Goal: Task Accomplishment & Management: Complete application form

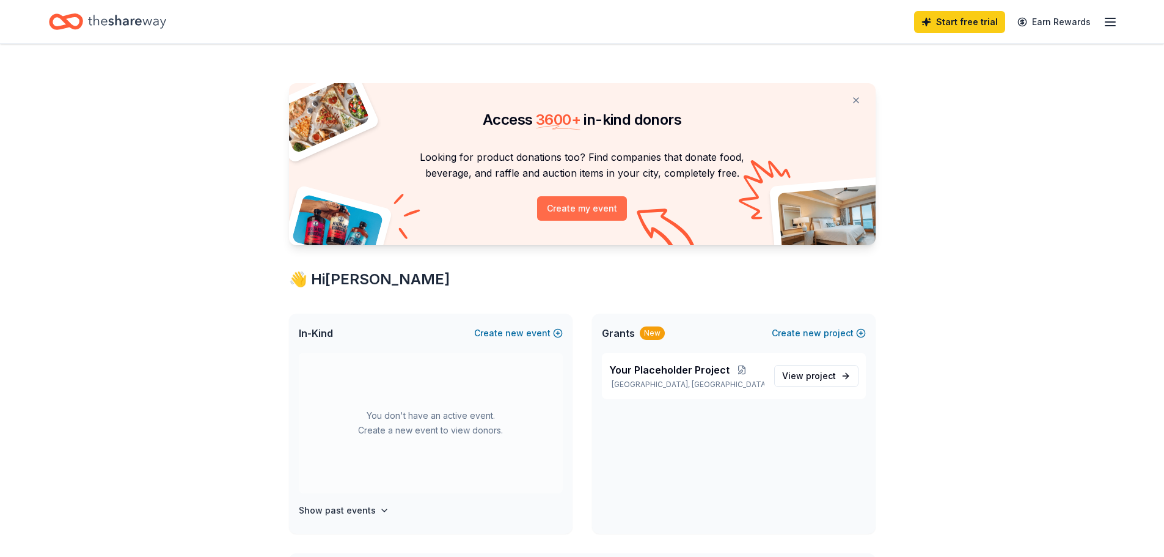
click at [582, 218] on button "Create my event" at bounding box center [582, 208] width 90 height 24
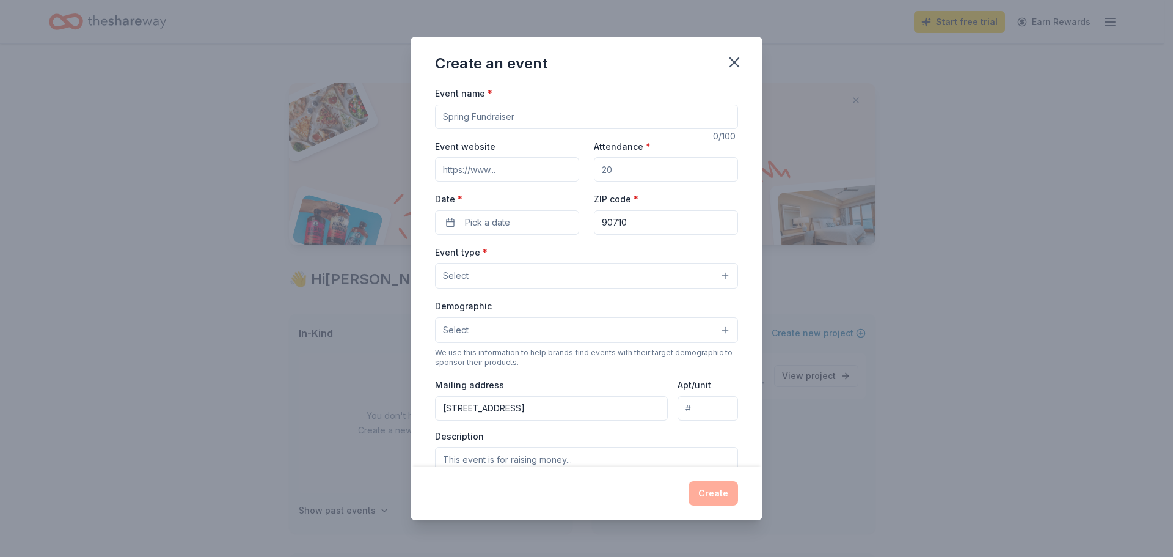
drag, startPoint x: 529, startPoint y: 116, endPoint x: 404, endPoint y: 113, distance: 125.3
click at [406, 112] on div "Create an event Event name * 0 /100 Event website Attendance * Date * Pick a da…" at bounding box center [586, 278] width 1173 height 557
type input "[DATE] Celebration"
click at [622, 177] on input "Attendance *" at bounding box center [666, 169] width 144 height 24
click at [507, 223] on span "Pick a date" at bounding box center [487, 222] width 45 height 15
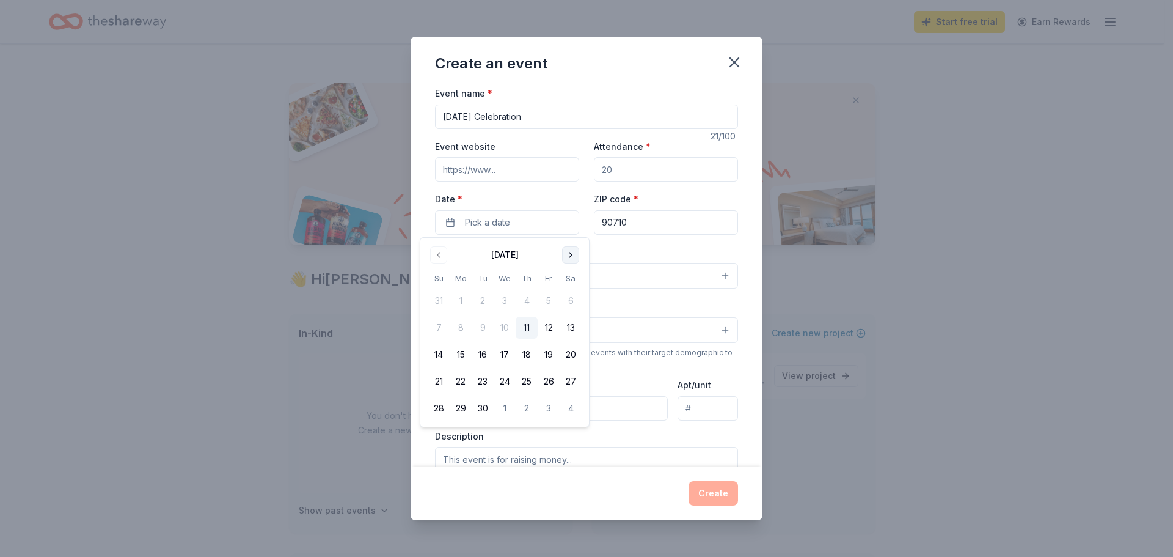
click at [574, 254] on button "Go to next month" at bounding box center [570, 254] width 17 height 17
click at [436, 406] on button "26" at bounding box center [439, 408] width 22 height 22
click at [720, 435] on div "Description" at bounding box center [586, 466] width 303 height 72
click at [716, 273] on button "Select" at bounding box center [586, 276] width 303 height 26
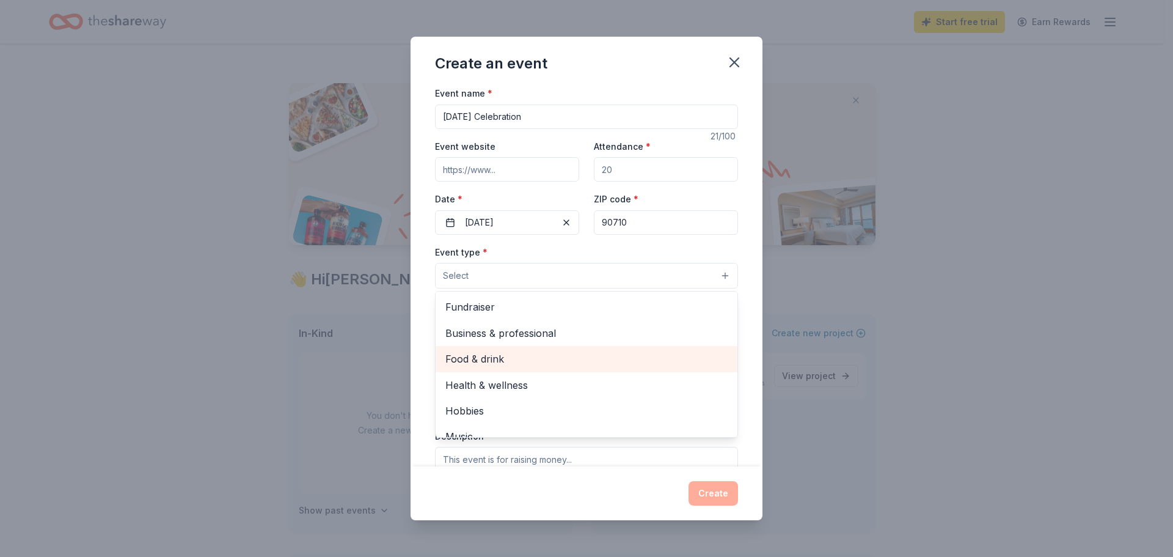
click at [490, 358] on span "Food & drink" at bounding box center [587, 359] width 282 height 16
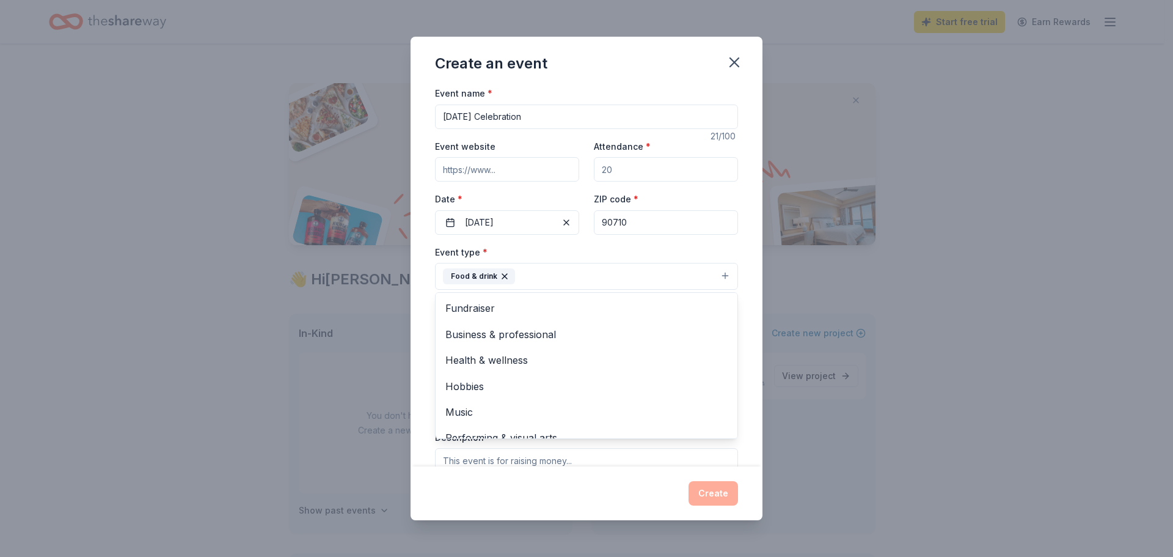
click at [746, 219] on div "Event name * [DATE] Celebration 21 /100 Event website Attendance * Date * [DATE…" at bounding box center [587, 276] width 352 height 381
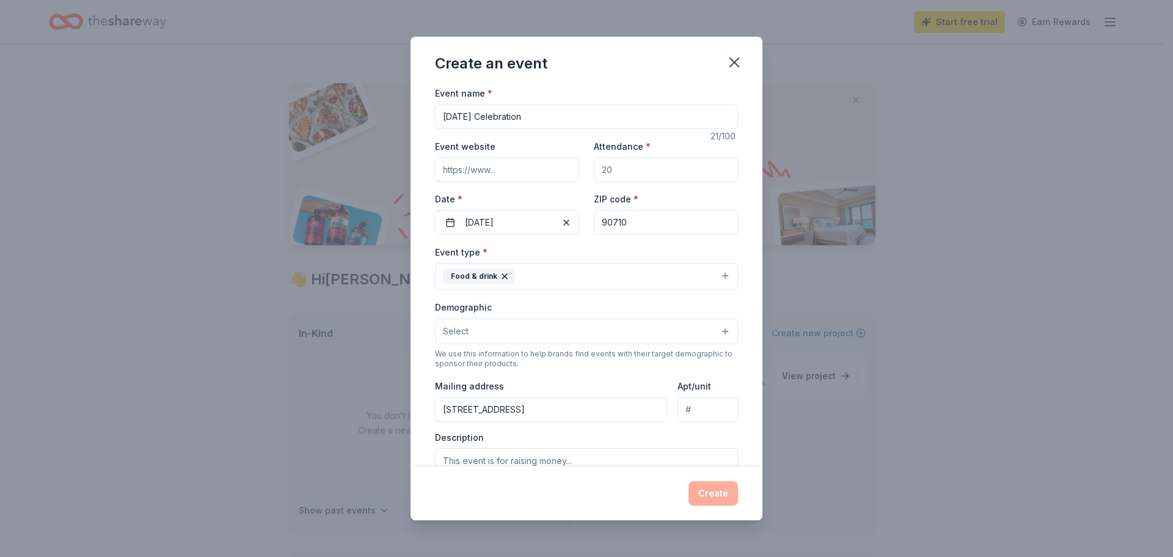
click at [721, 332] on button "Select" at bounding box center [586, 331] width 303 height 26
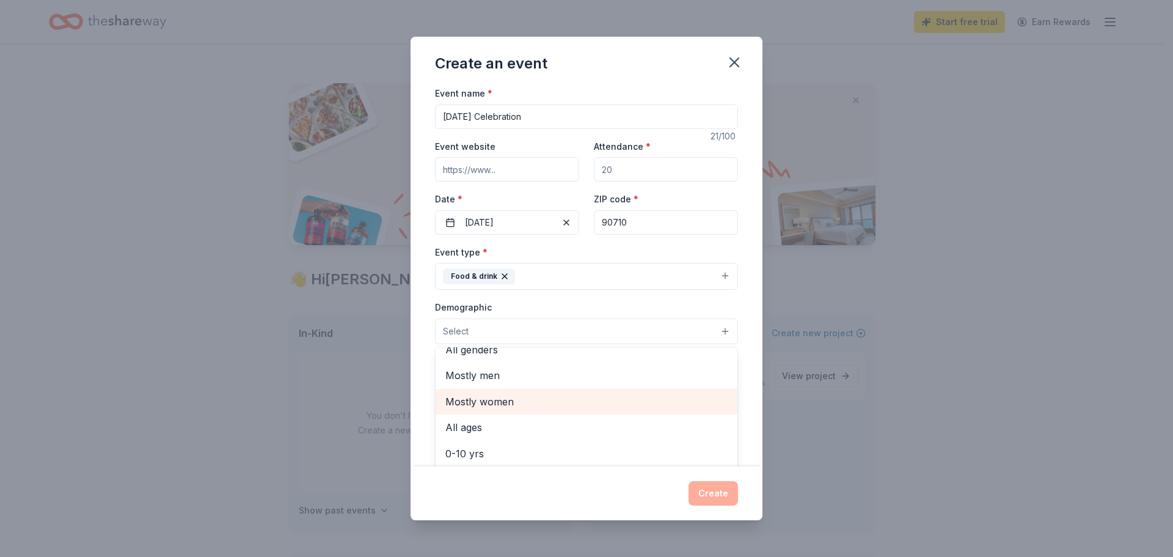
click at [491, 401] on span "Mostly women" at bounding box center [587, 402] width 282 height 16
click at [479, 405] on span "All ages" at bounding box center [587, 403] width 282 height 16
click at [569, 334] on icon "button" at bounding box center [572, 332] width 10 height 10
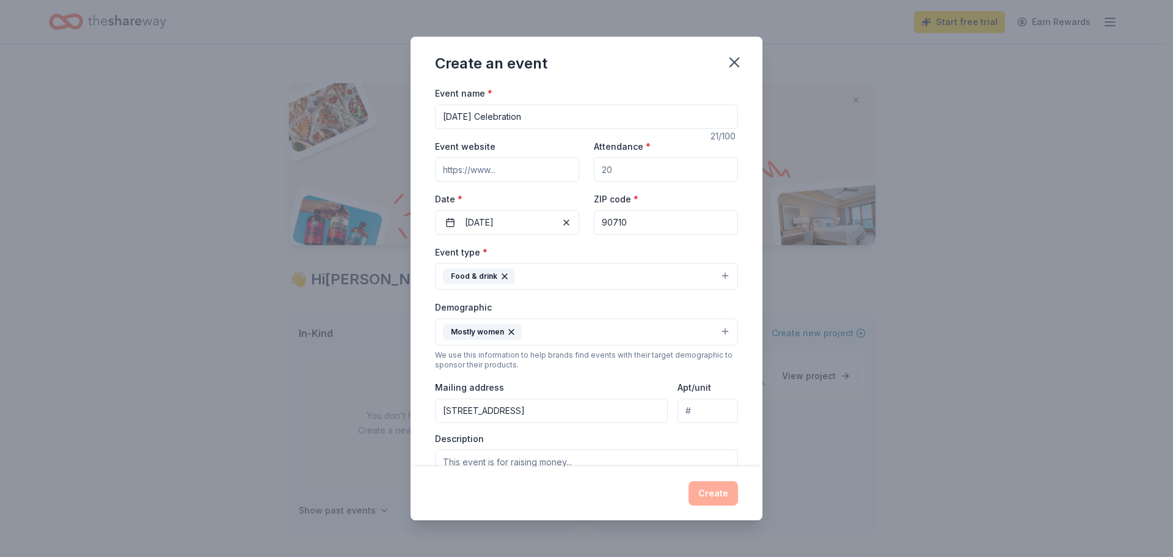
click at [714, 332] on button "Mostly women" at bounding box center [586, 331] width 303 height 27
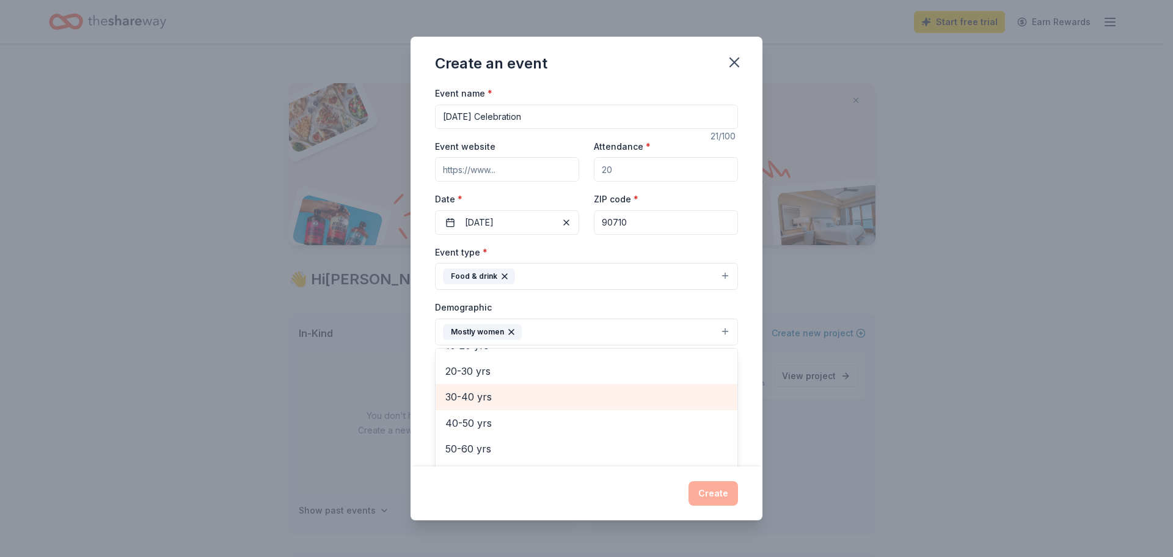
scroll to position [61, 0]
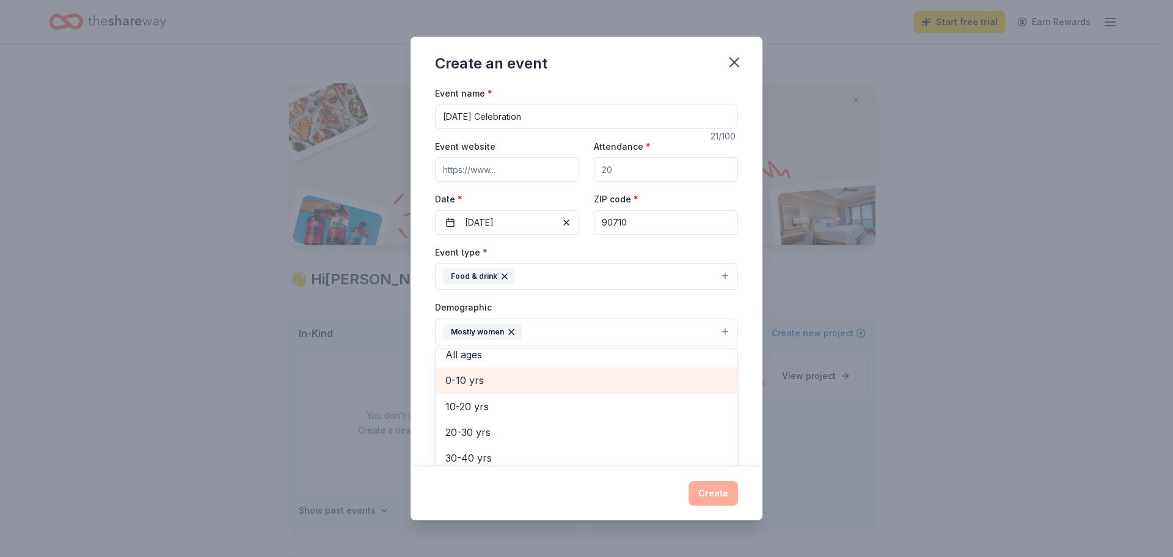
click at [488, 382] on span "0-10 yrs" at bounding box center [587, 380] width 282 height 16
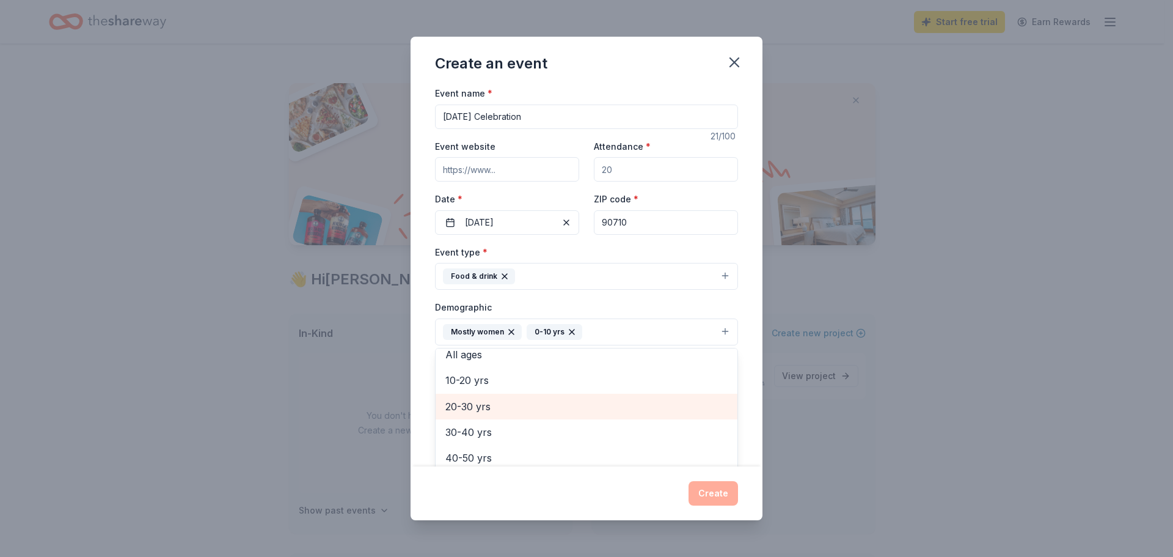
click at [473, 411] on span "20-30 yrs" at bounding box center [587, 406] width 282 height 16
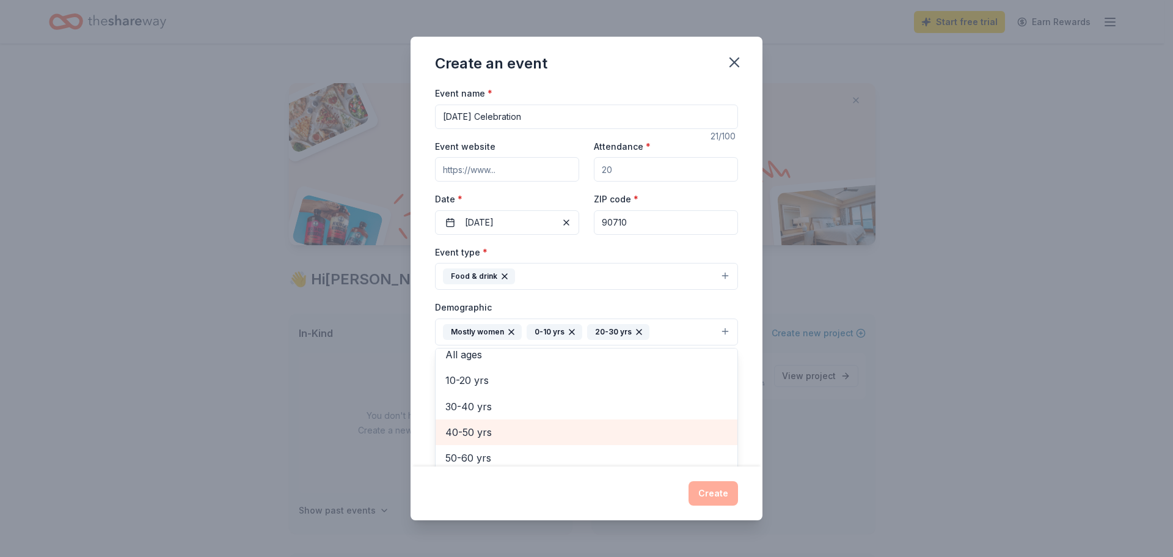
click at [478, 438] on span "40-50 yrs" at bounding box center [587, 432] width 282 height 16
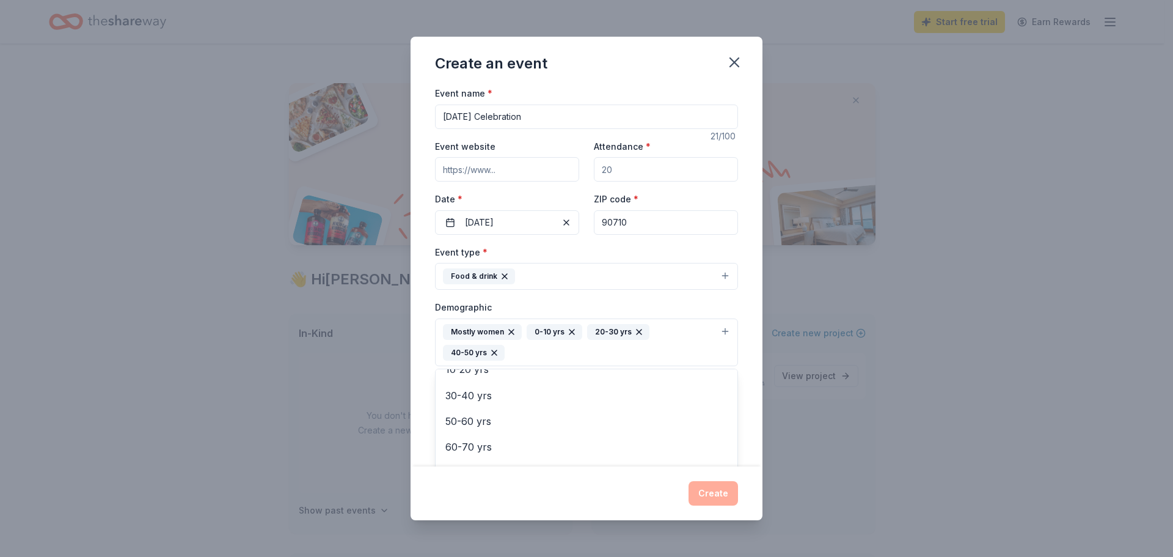
click at [741, 254] on div "Event name * [DATE] Celebration 21 /100 Event website Attendance * Date * [DATE…" at bounding box center [587, 276] width 352 height 381
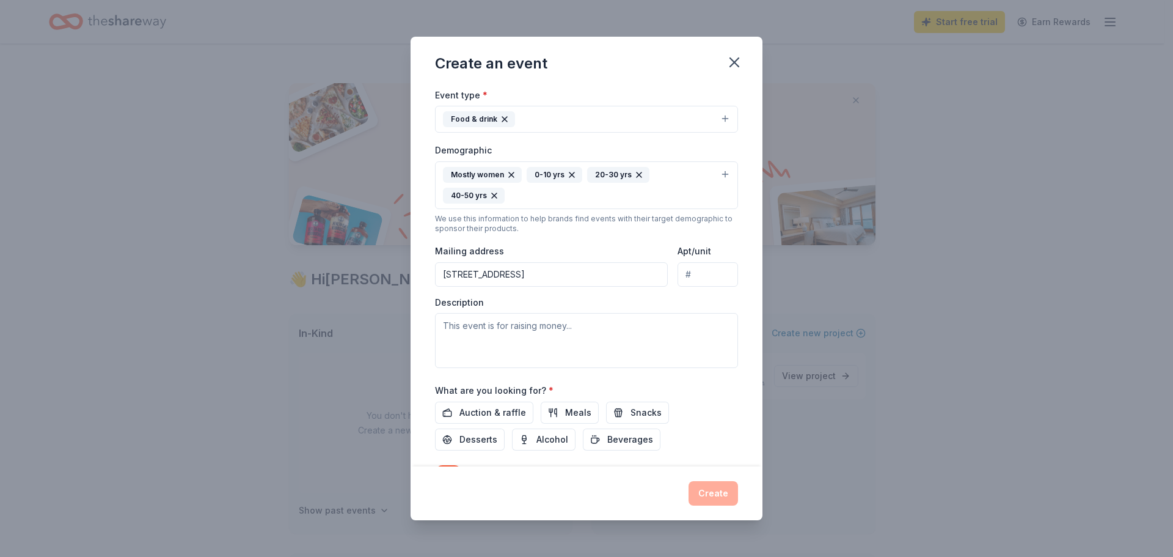
scroll to position [227, 0]
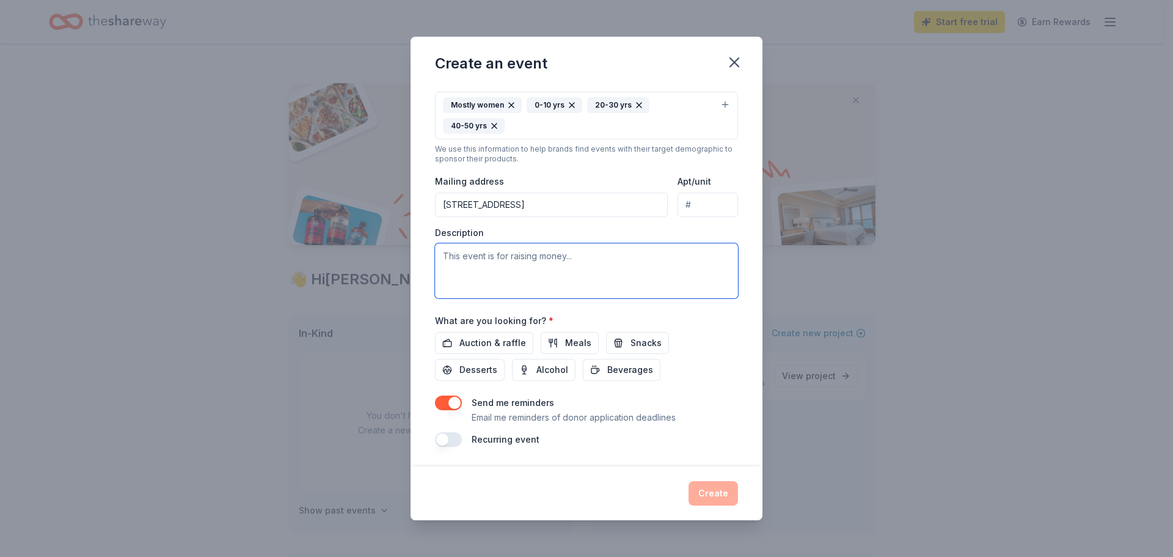
click at [493, 267] on textarea at bounding box center [586, 270] width 303 height 55
type textarea "W"
click at [573, 248] on textarea "Casa de los Angelitos would like in kind donations of food and drink" at bounding box center [586, 270] width 303 height 55
click at [658, 255] on textarea "Casa de los Angelitos would like an in kind donations of food and drink" at bounding box center [586, 270] width 303 height 55
click at [475, 275] on textarea "Casa de los Angelitos would like an in kind donation of food and drink" at bounding box center [586, 270] width 303 height 55
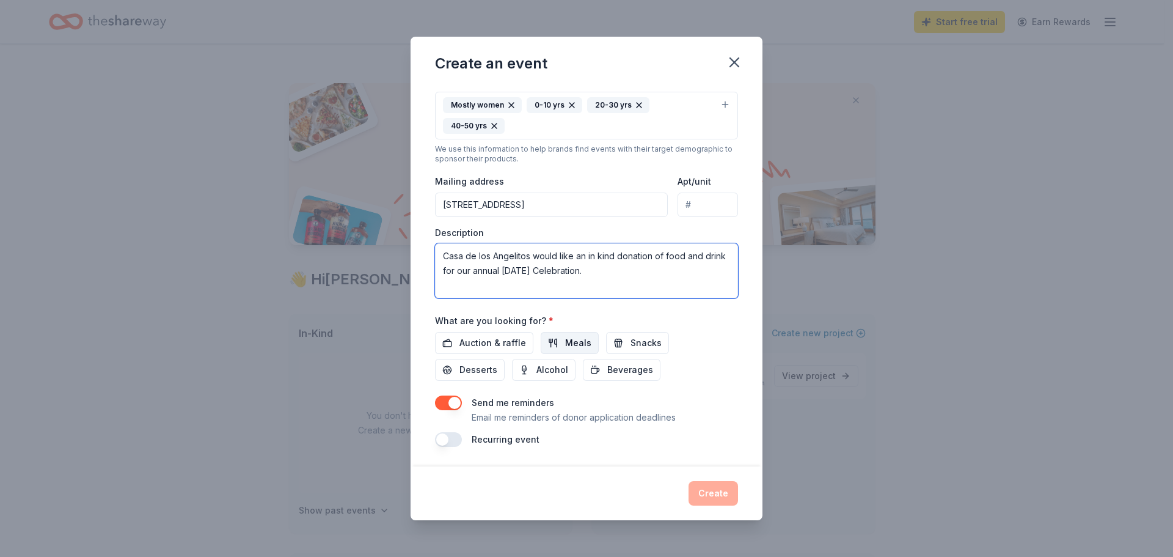
type textarea "Casa de los Angelitos would like an in kind donation of food and drink for our …"
click at [573, 343] on span "Meals" at bounding box center [578, 343] width 26 height 15
drag, startPoint x: 638, startPoint y: 342, endPoint x: 645, endPoint y: 372, distance: 31.3
click at [639, 342] on span "Snacks" at bounding box center [646, 343] width 31 height 15
click at [637, 369] on span "Beverages" at bounding box center [630, 369] width 46 height 15
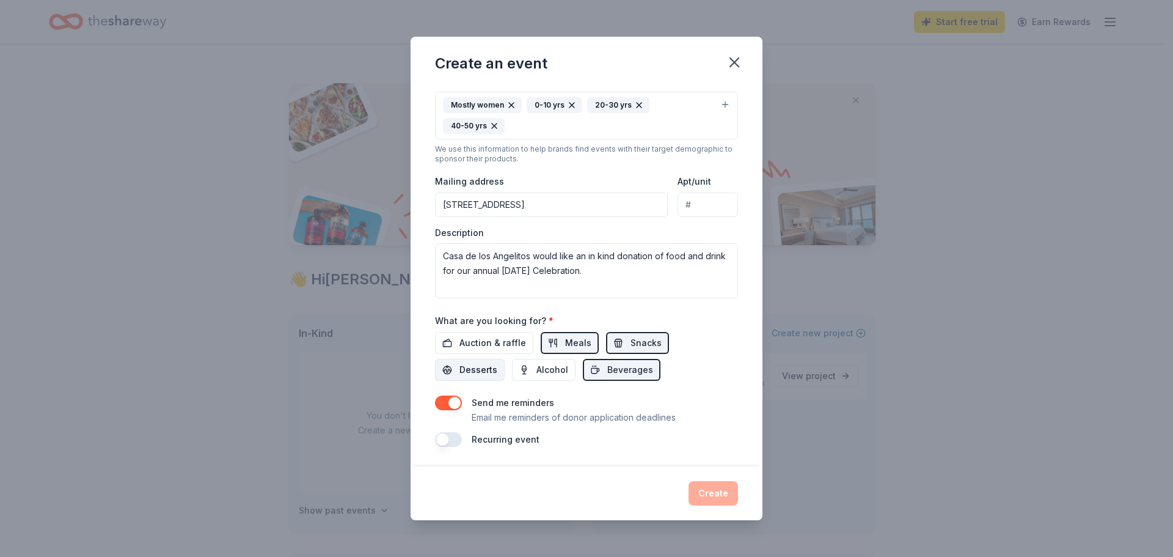
click at [471, 373] on span "Desserts" at bounding box center [479, 369] width 38 height 15
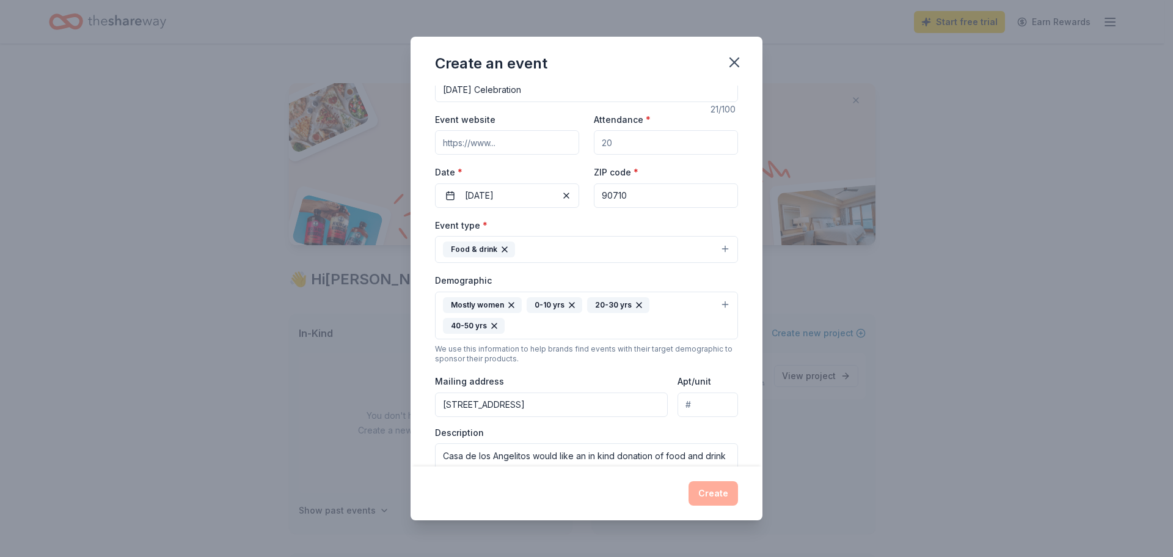
scroll to position [0, 0]
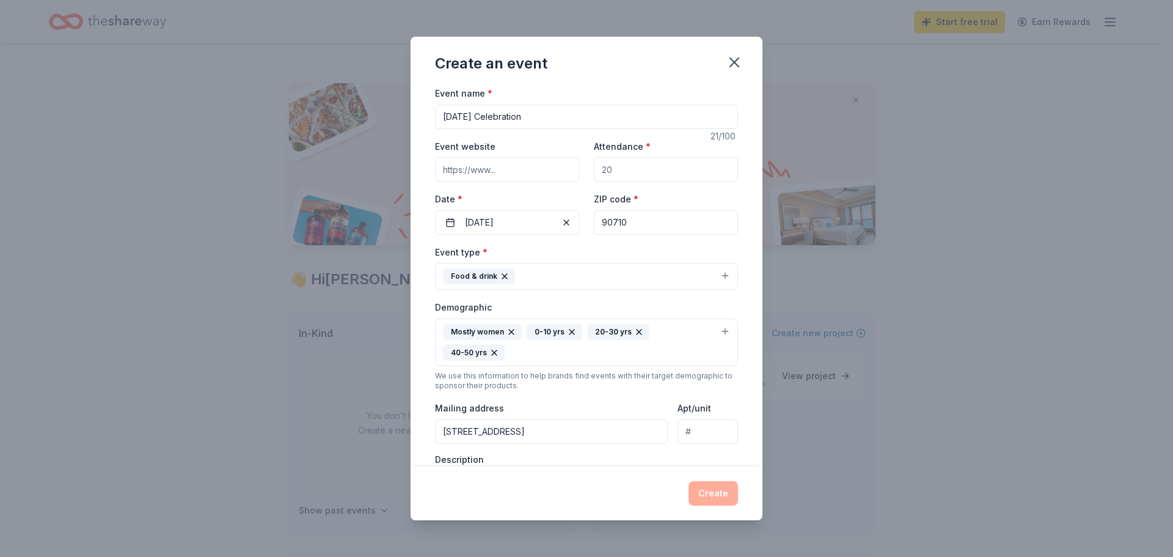
drag, startPoint x: 512, startPoint y: 171, endPoint x: 516, endPoint y: 180, distance: 10.1
click at [512, 171] on input "Event website" at bounding box center [507, 169] width 144 height 24
click at [636, 65] on div "Create an event" at bounding box center [587, 61] width 352 height 49
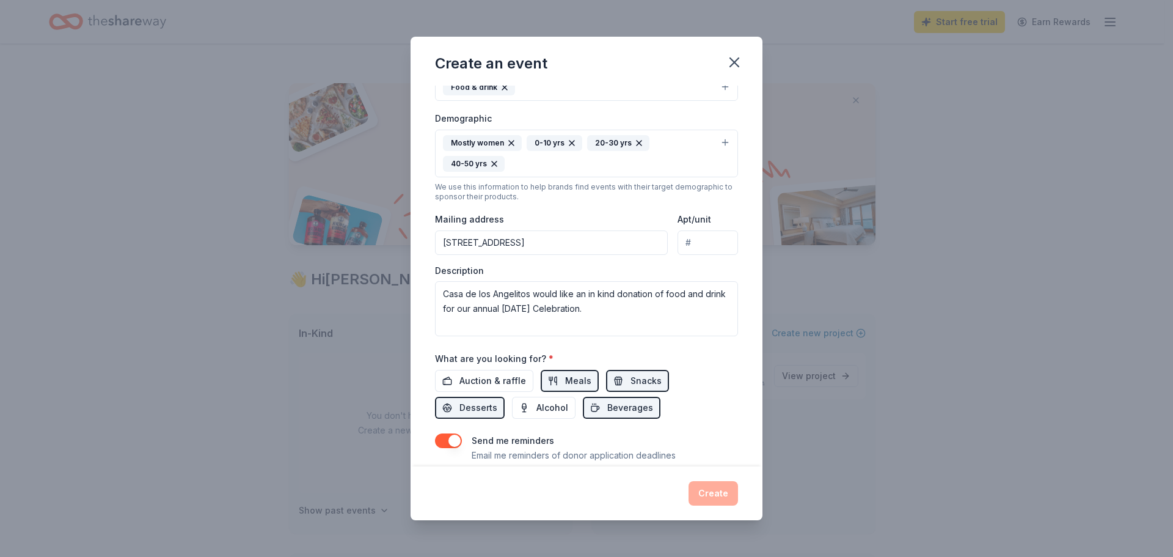
scroll to position [227, 0]
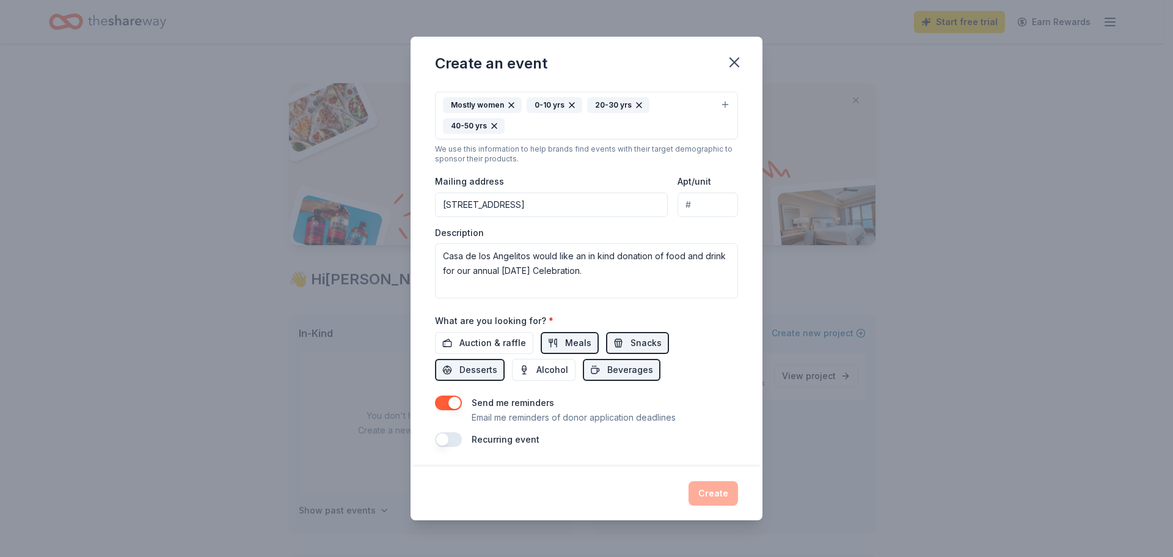
click at [442, 439] on button "button" at bounding box center [448, 439] width 27 height 15
click at [452, 438] on button "button" at bounding box center [448, 439] width 27 height 15
drag, startPoint x: 721, startPoint y: 497, endPoint x: 715, endPoint y: 501, distance: 6.3
click at [721, 496] on div "Create" at bounding box center [586, 493] width 303 height 24
click at [636, 345] on span "Snacks" at bounding box center [646, 343] width 31 height 15
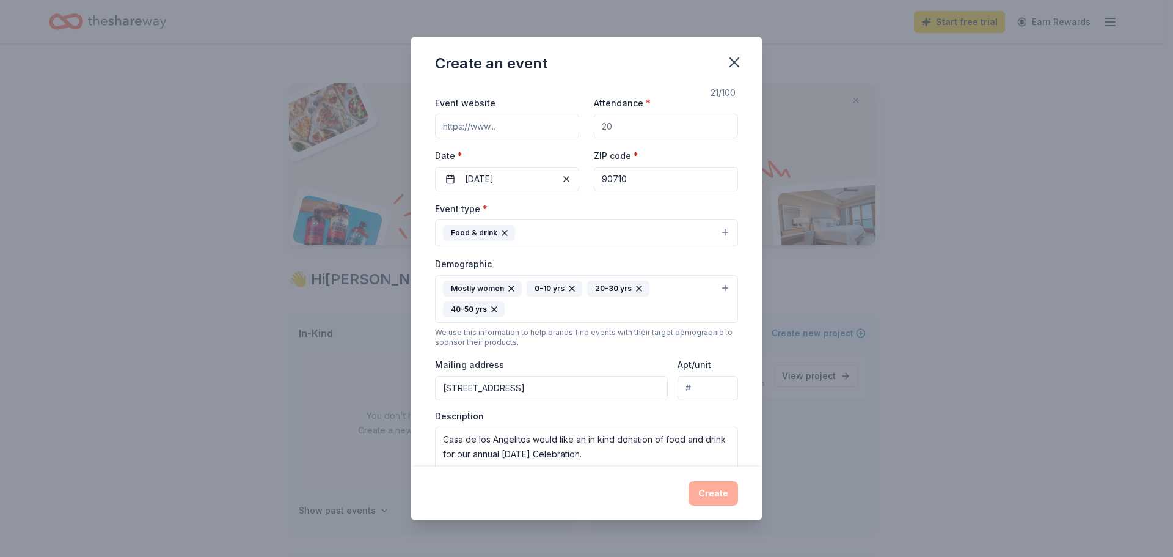
scroll to position [0, 0]
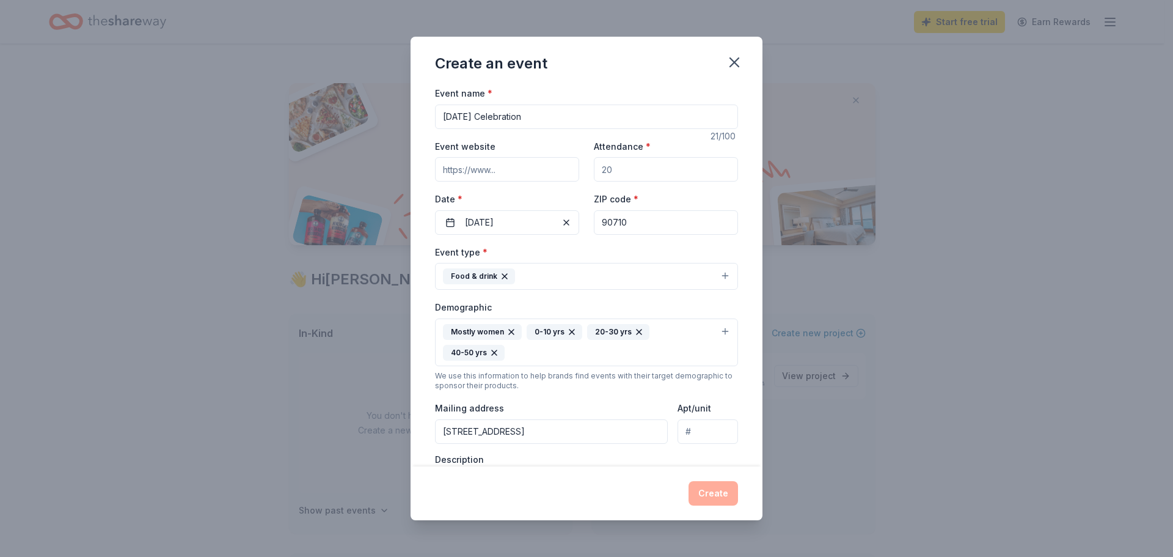
click at [499, 164] on input "Event website" at bounding box center [507, 169] width 144 height 24
type input "[DOMAIN_NAME]"
drag, startPoint x: 554, startPoint y: 170, endPoint x: 395, endPoint y: 163, distance: 159.0
click at [395, 163] on div "Create an event Event name * [DATE] Celebration 21 /100 Event website [DOMAIN_N…" at bounding box center [586, 278] width 1173 height 557
click at [616, 176] on input "Attendance *" at bounding box center [666, 169] width 144 height 24
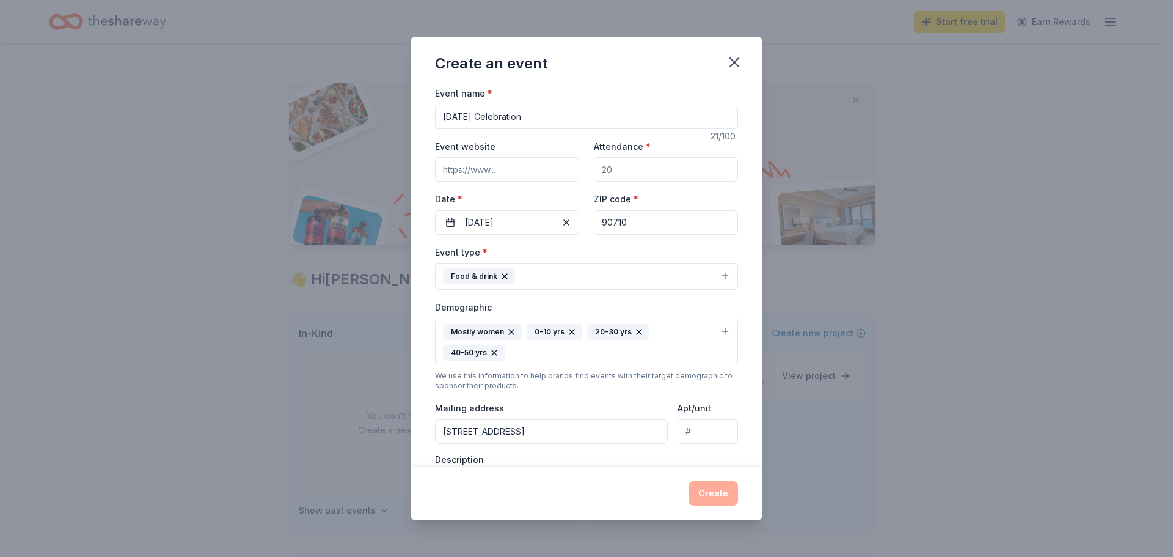
click at [623, 168] on input "Attendance *" at bounding box center [666, 169] width 144 height 24
type input "2"
type input "3"
type input "30"
click at [718, 493] on button "Create" at bounding box center [714, 493] width 50 height 24
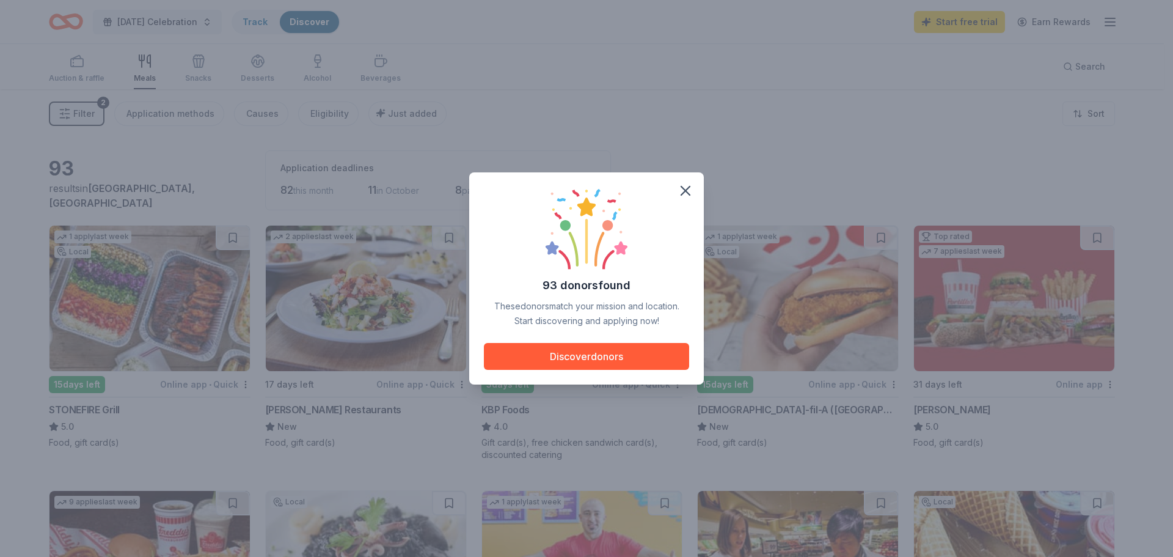
drag, startPoint x: 686, startPoint y: 191, endPoint x: 689, endPoint y: 235, distance: 43.5
click at [686, 191] on icon "button" at bounding box center [685, 190] width 9 height 9
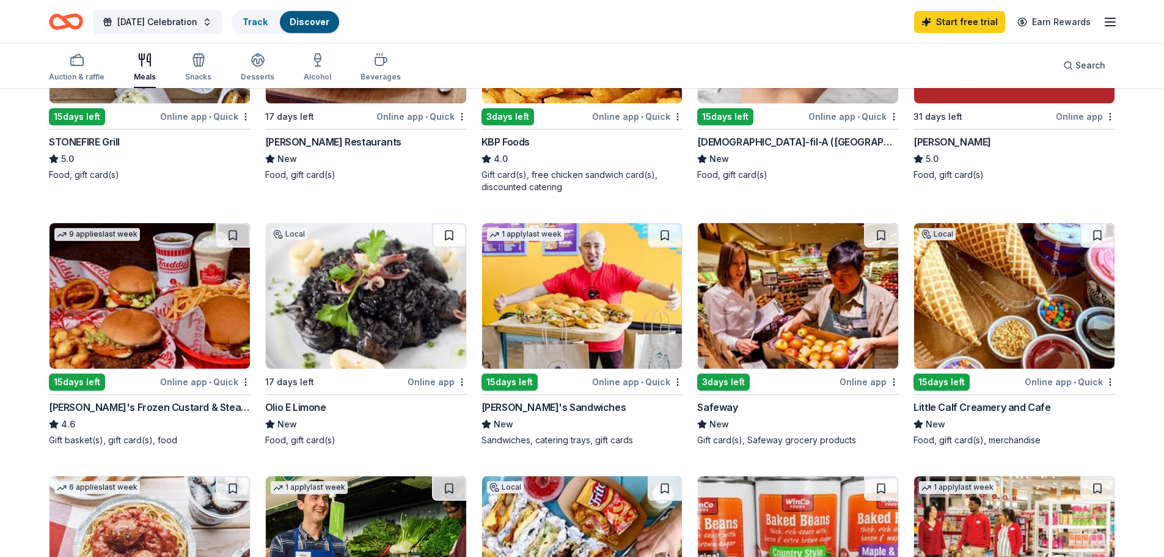
scroll to position [367, 0]
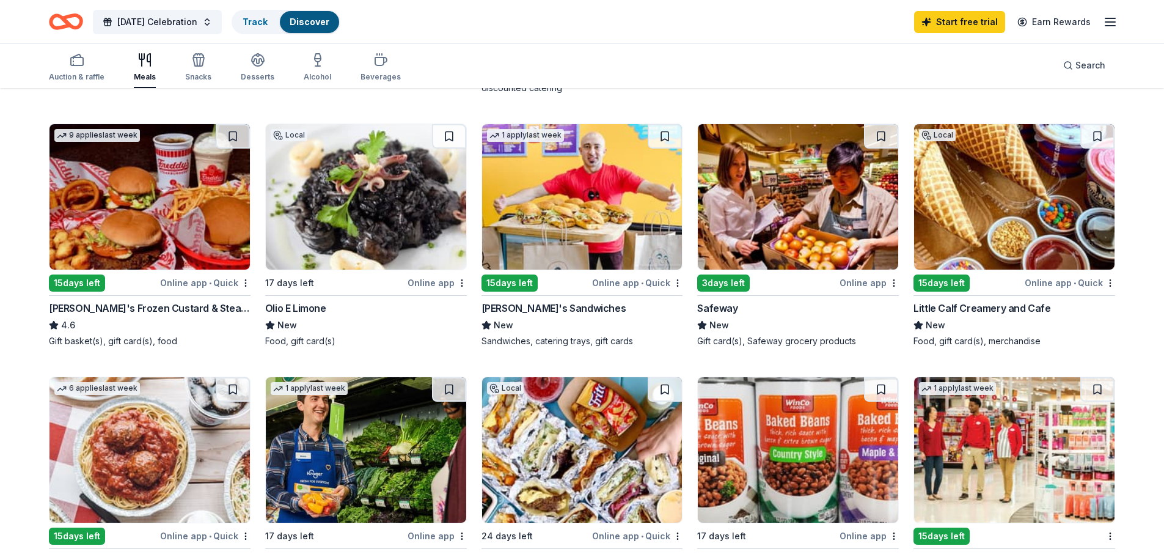
click at [557, 282] on div "15 days left" at bounding box center [536, 282] width 109 height 15
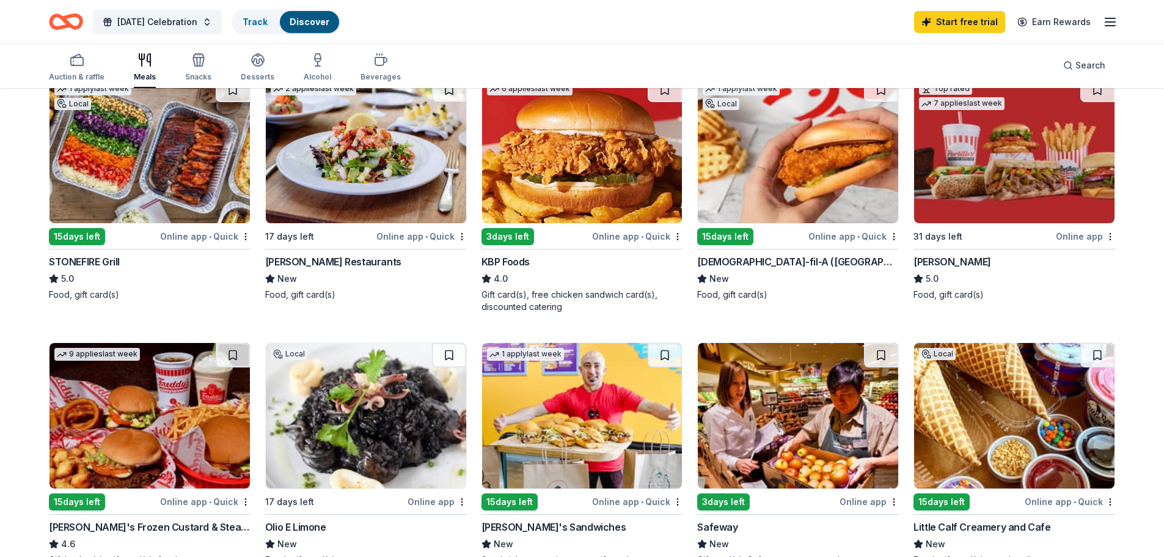
scroll to position [0, 0]
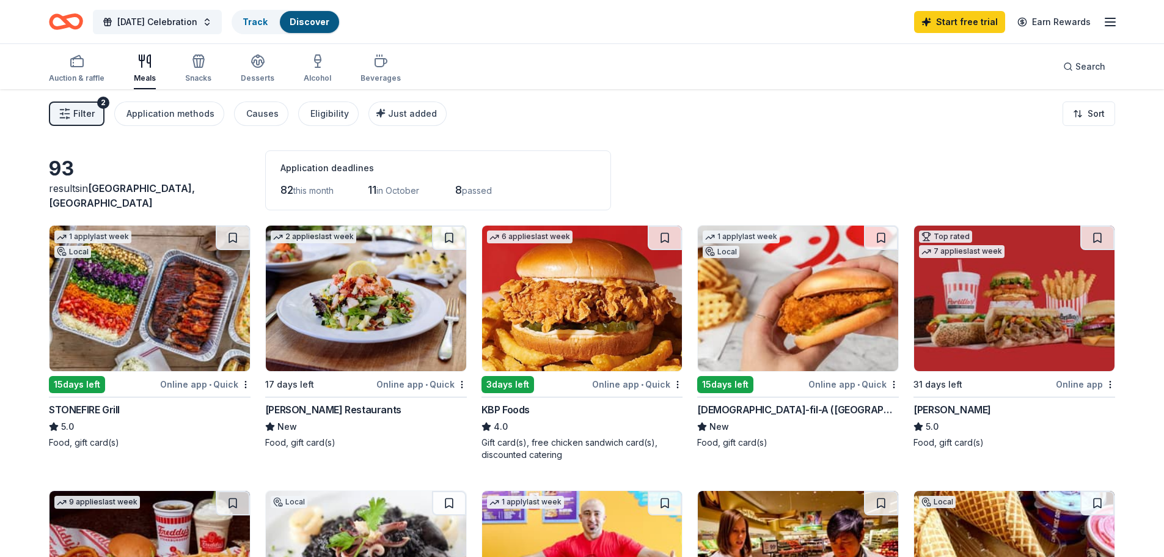
click at [83, 117] on span "Filter" at bounding box center [83, 113] width 21 height 15
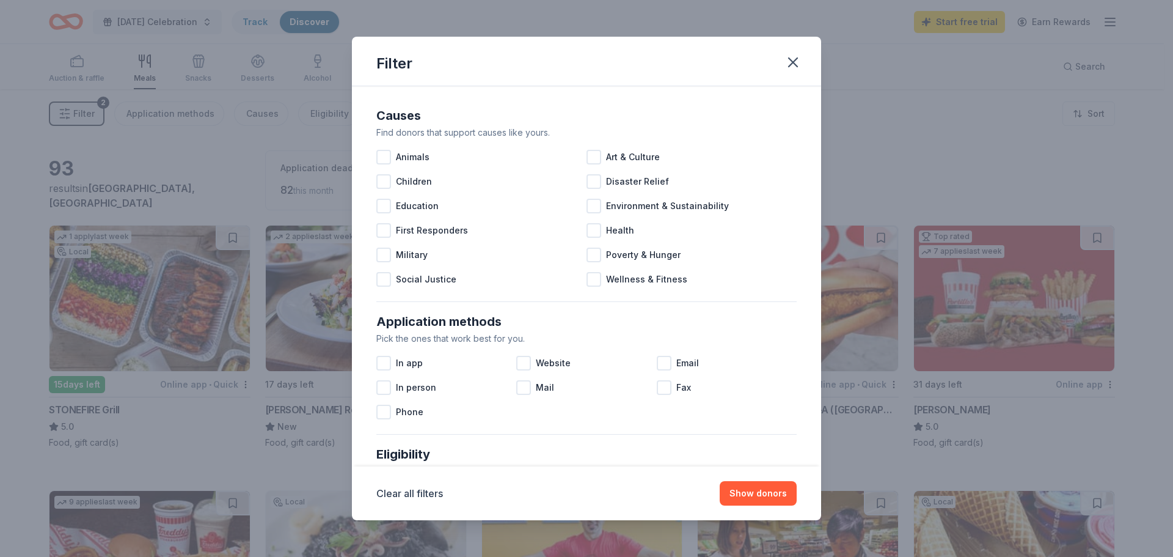
click at [83, 117] on div "Filter Causes Find donors that support causes like yours. Animals Art & Culture…" at bounding box center [586, 278] width 1173 height 557
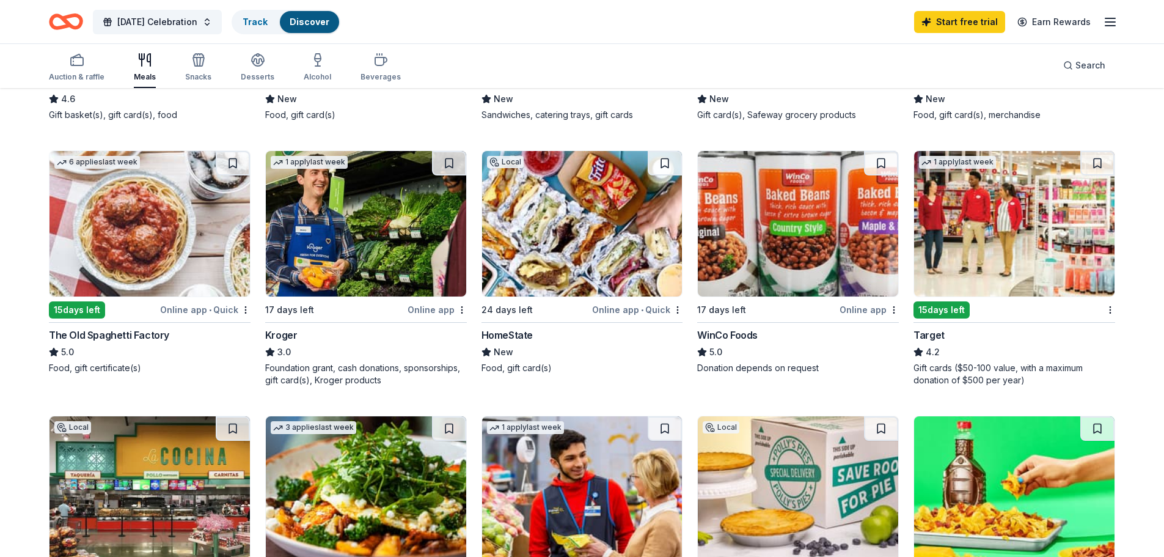
scroll to position [611, 0]
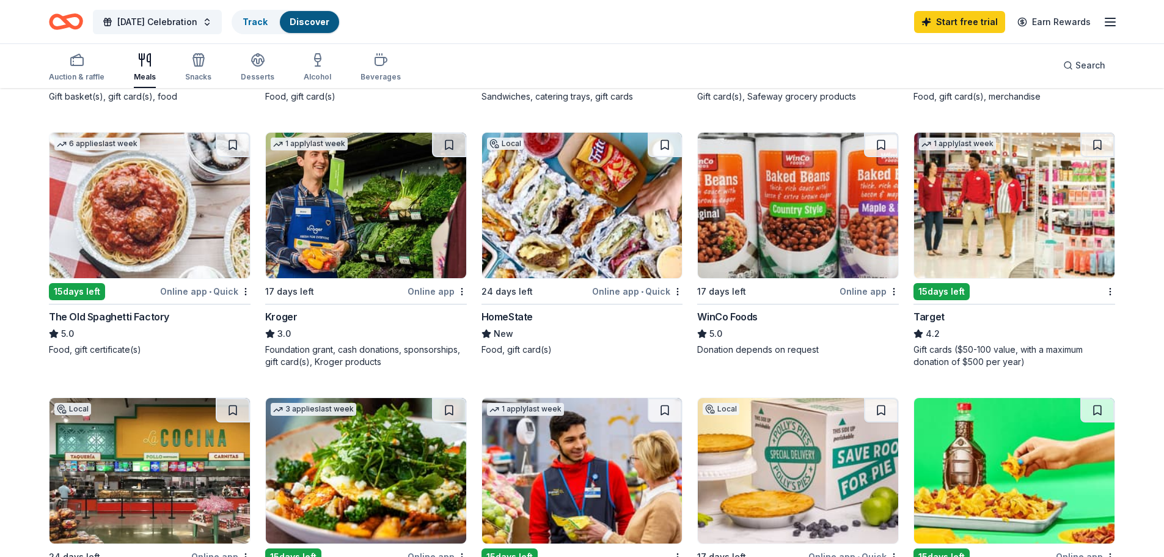
click at [381, 277] on img at bounding box center [366, 205] width 200 height 145
click at [115, 317] on div "The Old Spaghetti Factory" at bounding box center [109, 316] width 120 height 15
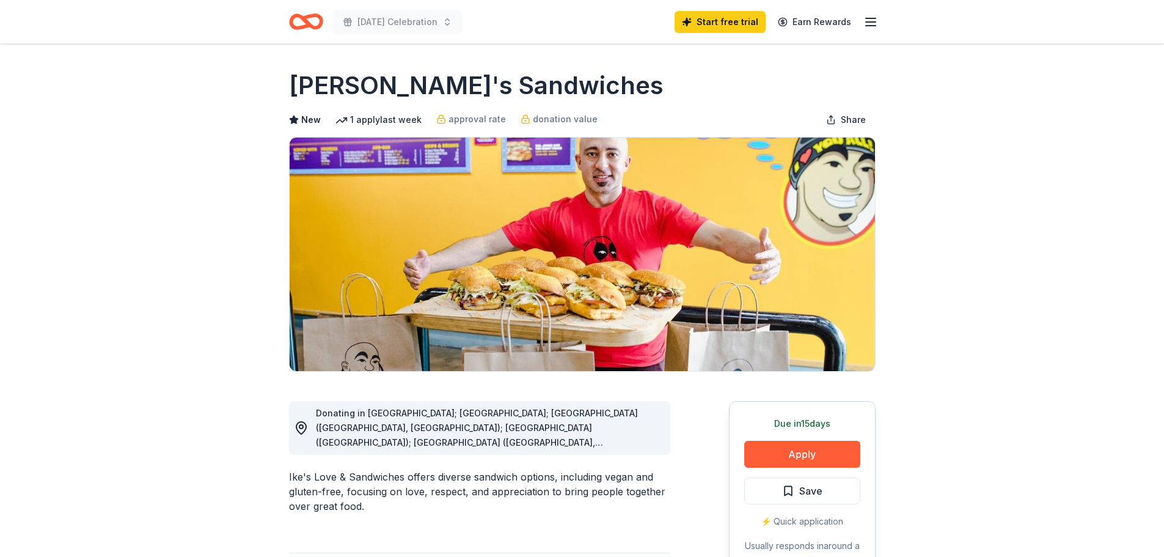
scroll to position [306, 0]
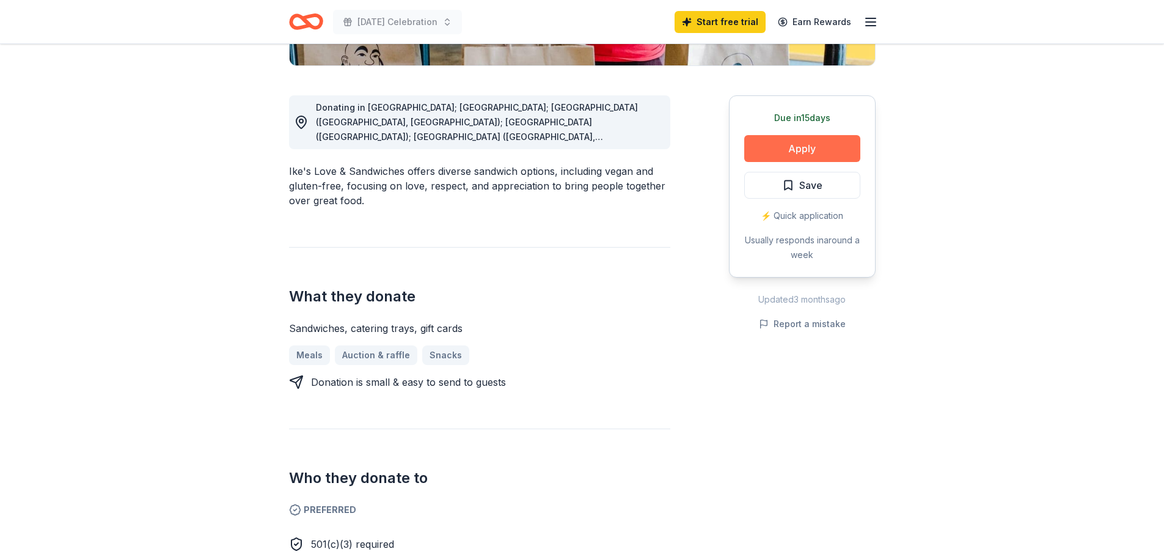
click at [798, 142] on button "Apply" at bounding box center [802, 148] width 116 height 27
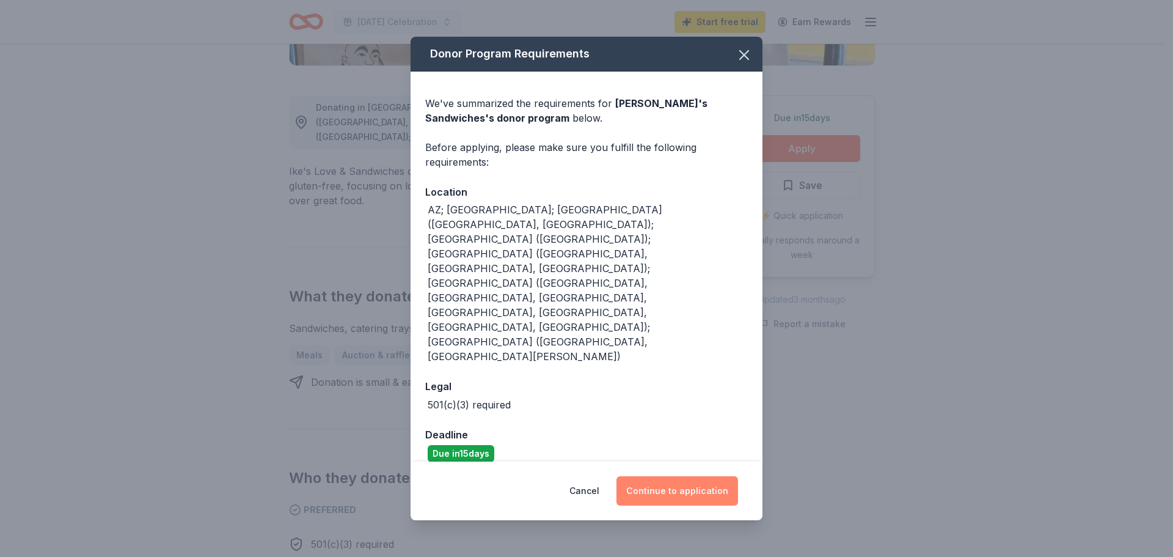
click at [689, 476] on button "Continue to application" at bounding box center [678, 490] width 122 height 29
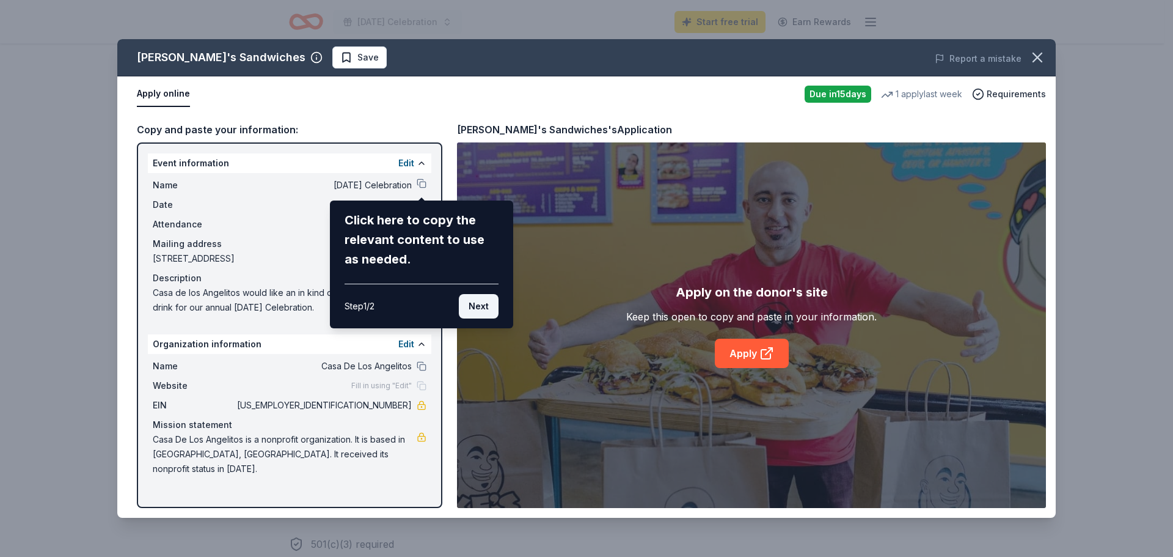
click at [482, 310] on button "Next" at bounding box center [479, 306] width 40 height 24
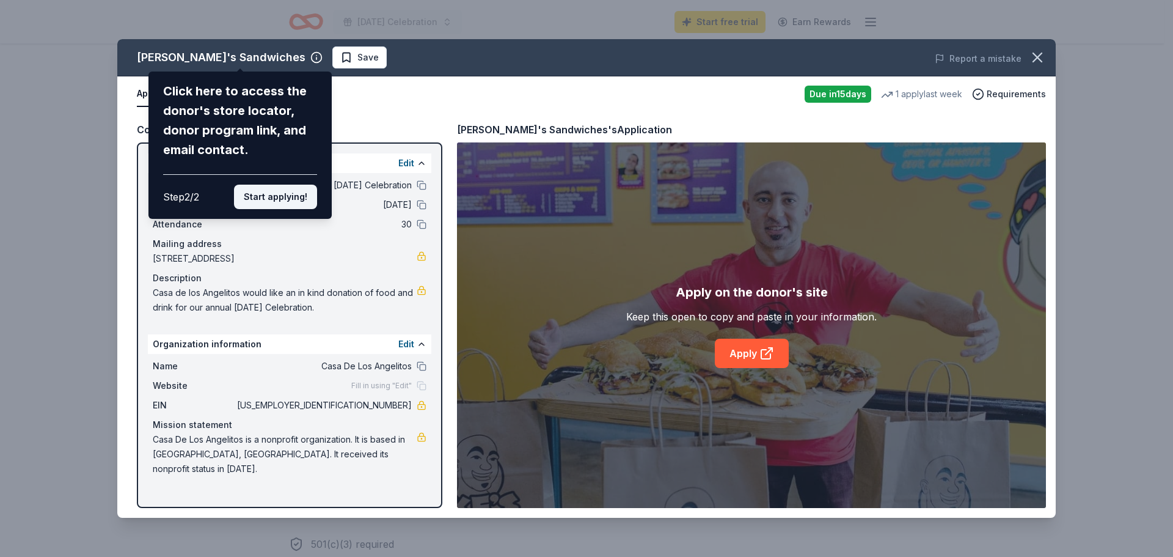
click at [288, 199] on button "Start applying!" at bounding box center [275, 197] width 83 height 24
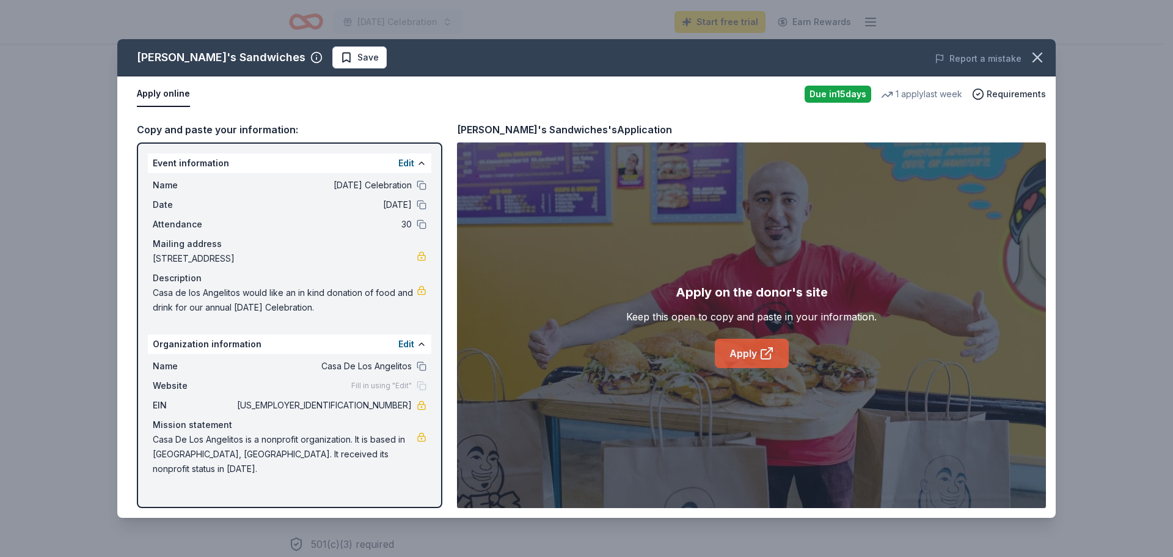
click at [746, 351] on link "Apply" at bounding box center [752, 353] width 74 height 29
click at [1035, 61] on icon "button" at bounding box center [1037, 57] width 9 height 9
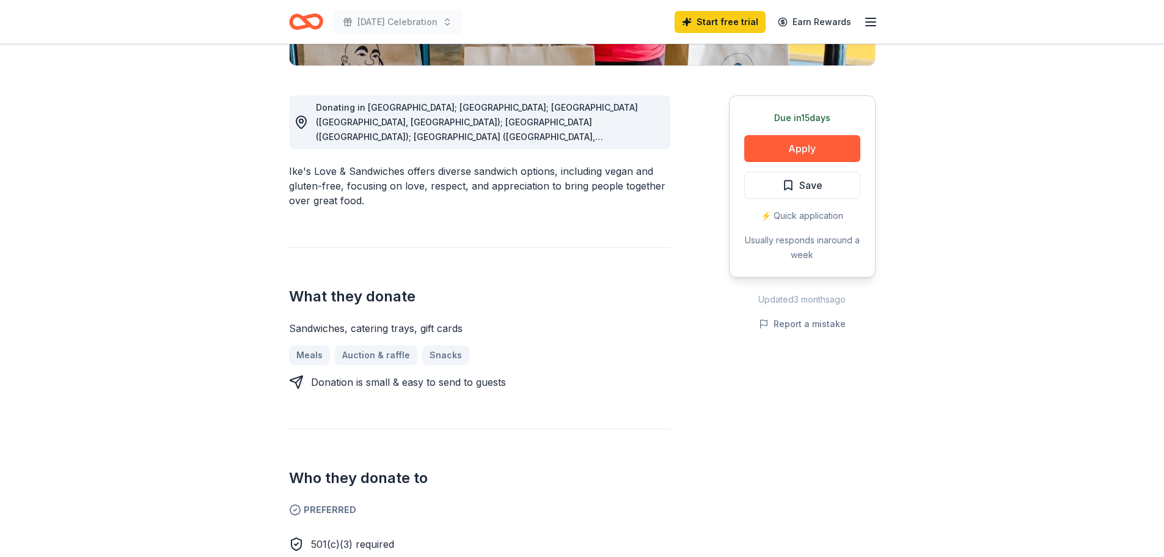
scroll to position [61, 0]
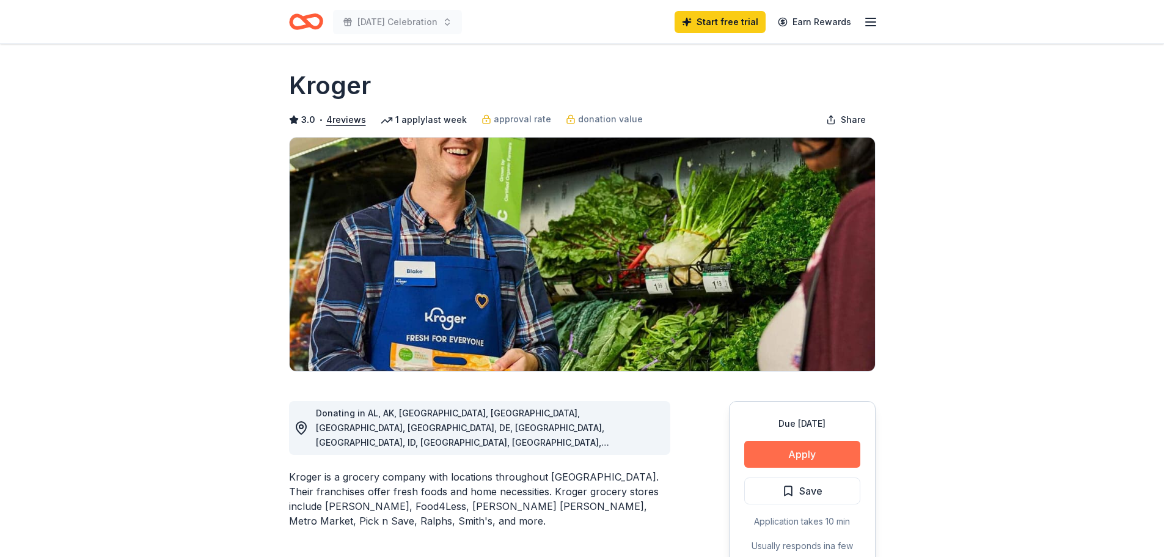
click at [804, 457] on button "Apply" at bounding box center [802, 454] width 116 height 27
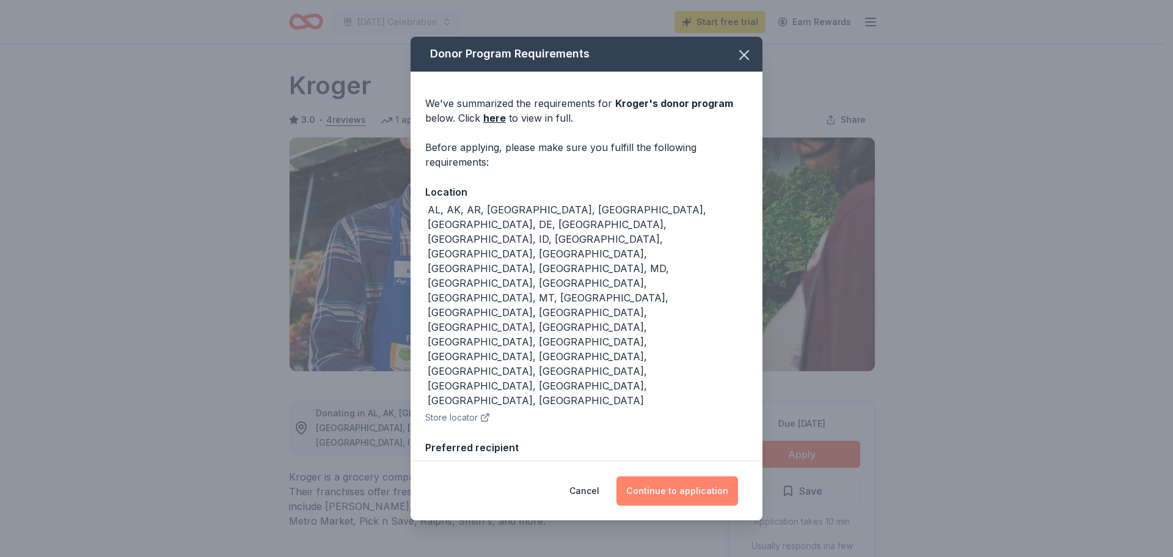
click at [674, 480] on button "Continue to application" at bounding box center [678, 490] width 122 height 29
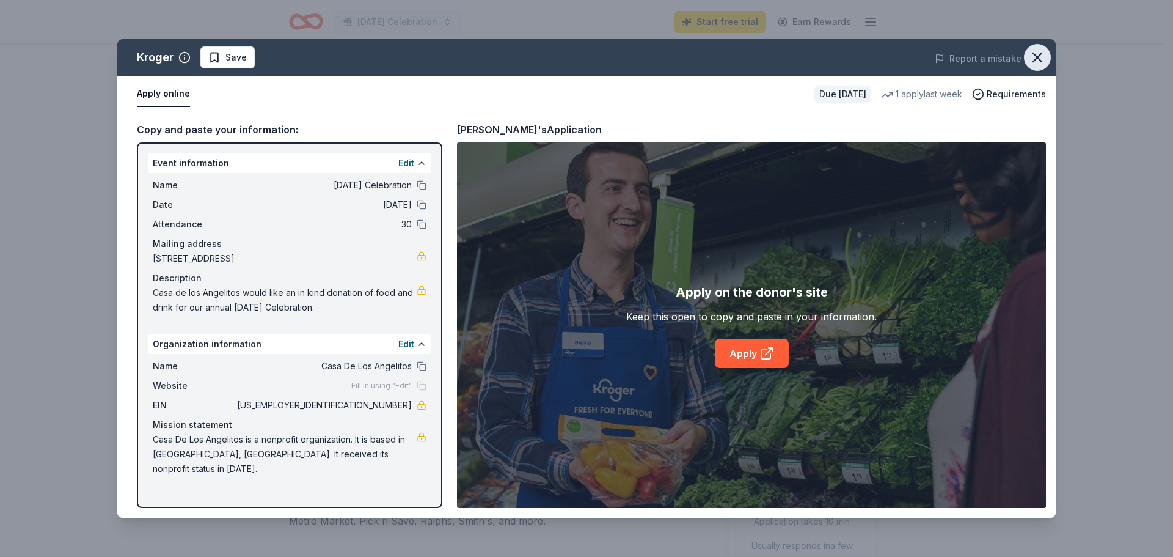
click at [1038, 59] on icon "button" at bounding box center [1037, 57] width 17 height 17
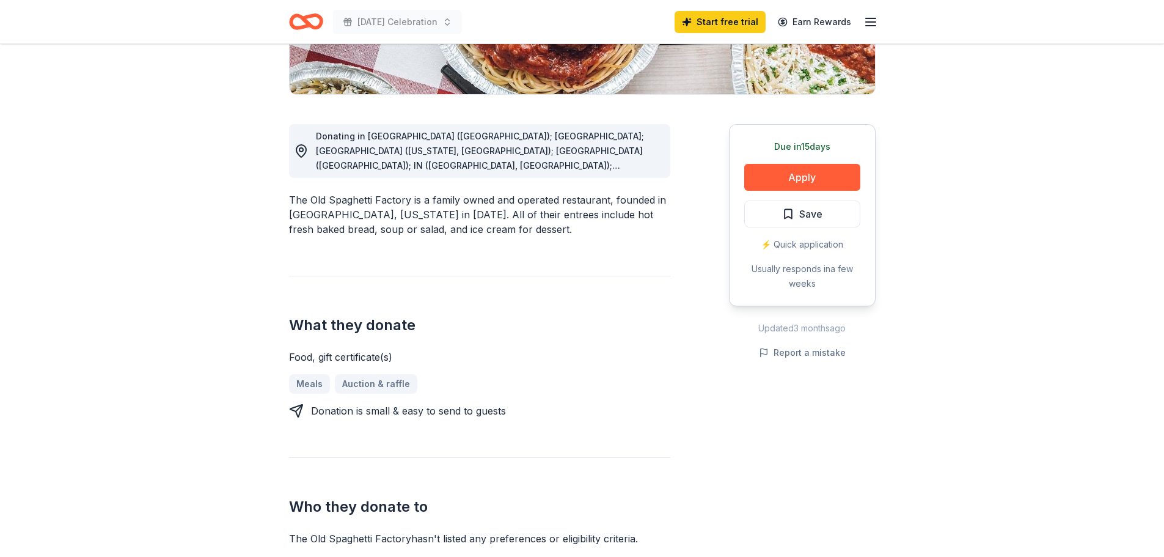
scroll to position [183, 0]
